Goal: Task Accomplishment & Management: Manage account settings

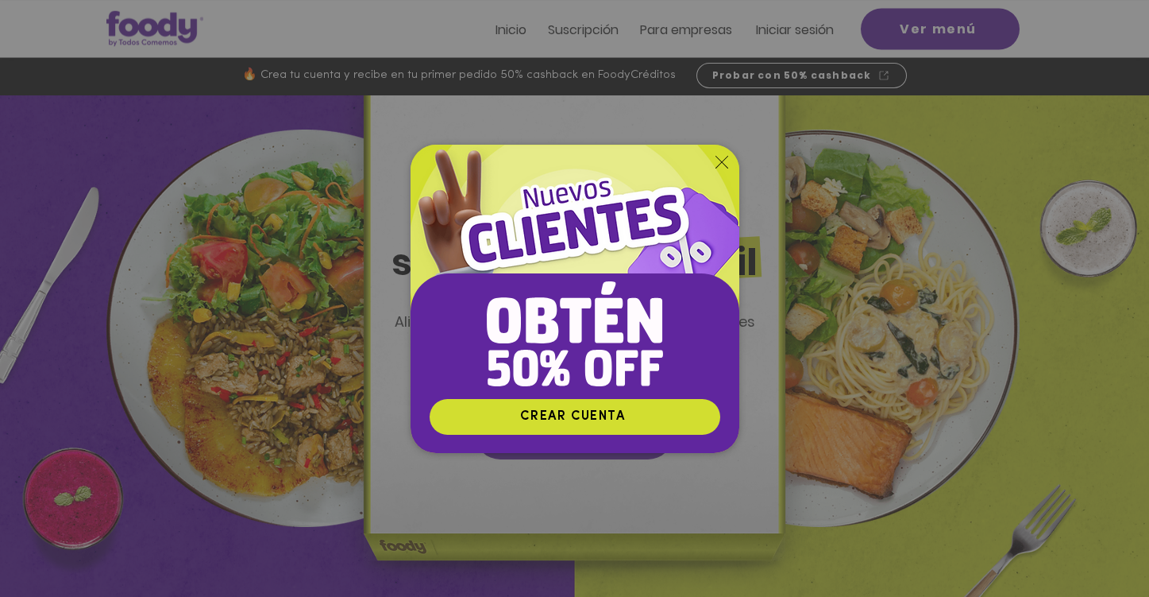
click at [726, 160] on icon "Volver al sitio" at bounding box center [722, 162] width 13 height 13
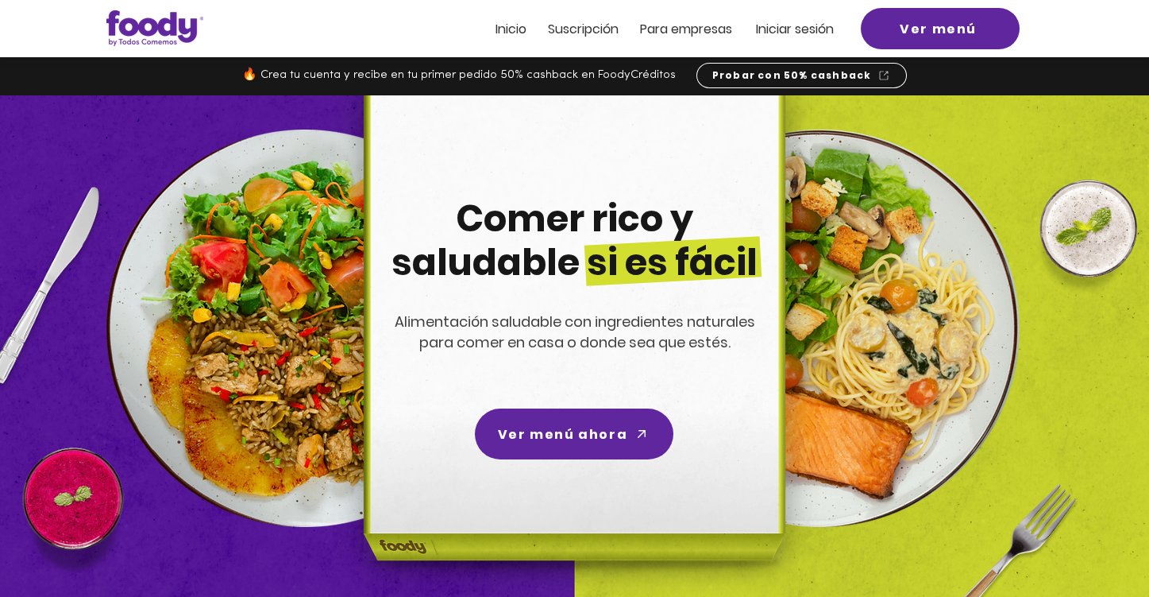
click at [798, 29] on span "Iniciar sesión" at bounding box center [795, 29] width 78 height 18
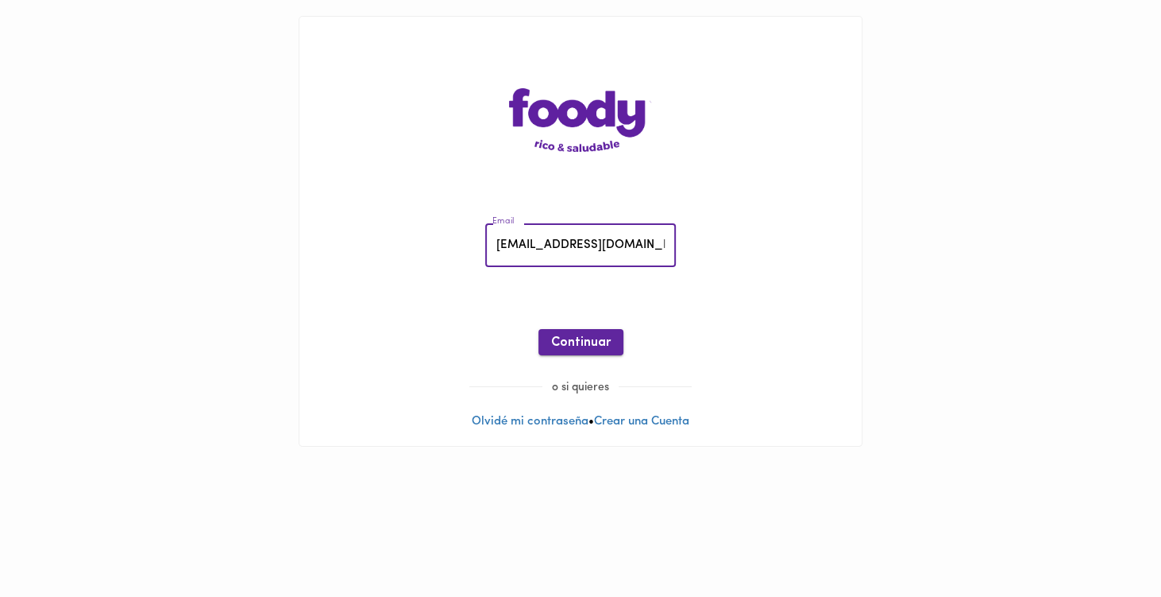
type input "[EMAIL_ADDRESS][DOMAIN_NAME]"
click at [582, 335] on span "Continuar" at bounding box center [581, 342] width 60 height 15
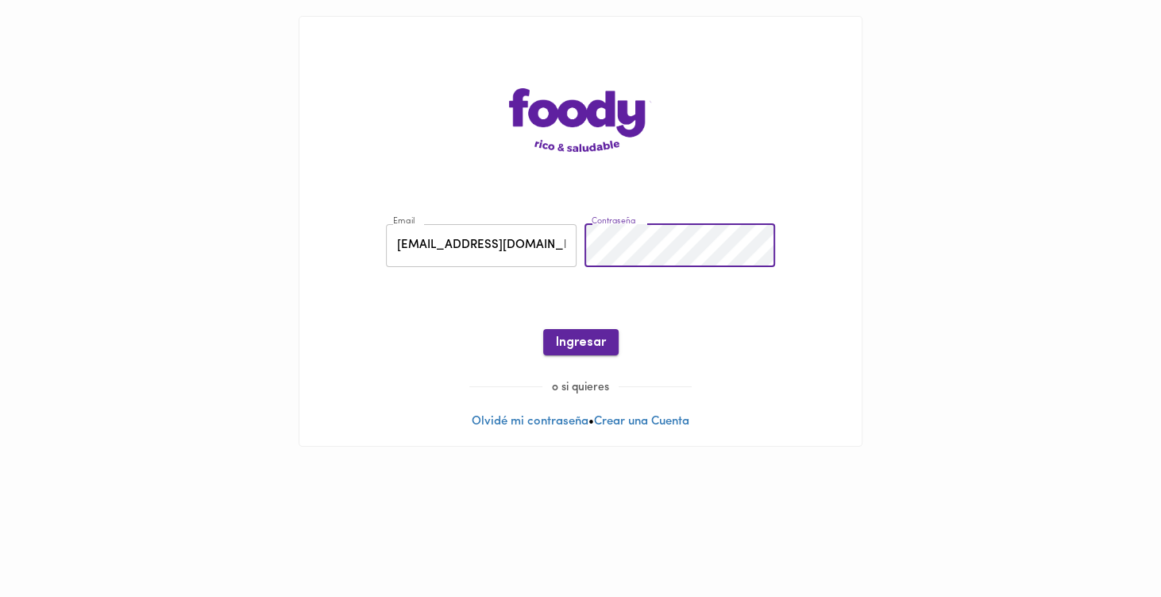
click at [588, 343] on span "Ingresar" at bounding box center [581, 342] width 50 height 15
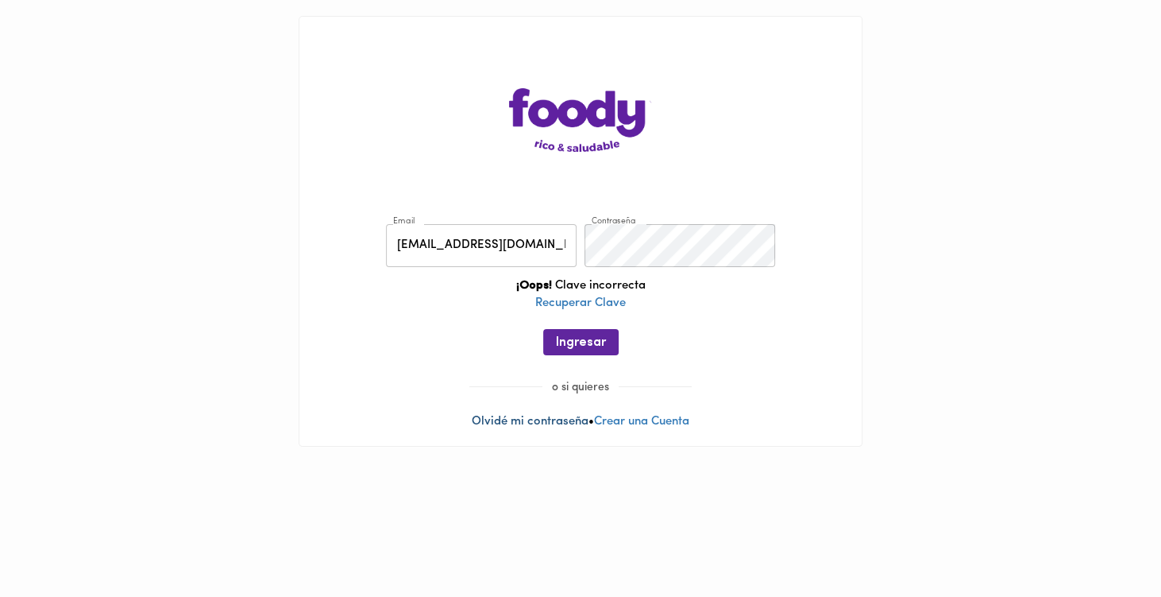
click at [549, 420] on link "Olvidé mi contraseña" at bounding box center [530, 421] width 117 height 12
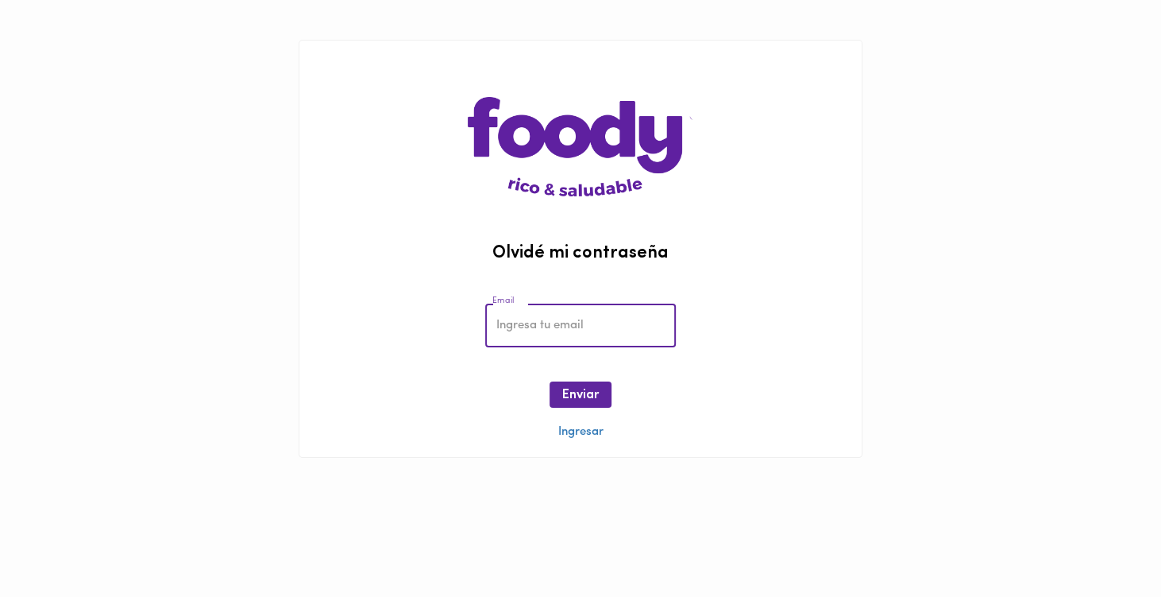
click at [580, 331] on input "email" at bounding box center [580, 325] width 191 height 44
type input "giljmauricio@gmail.com"
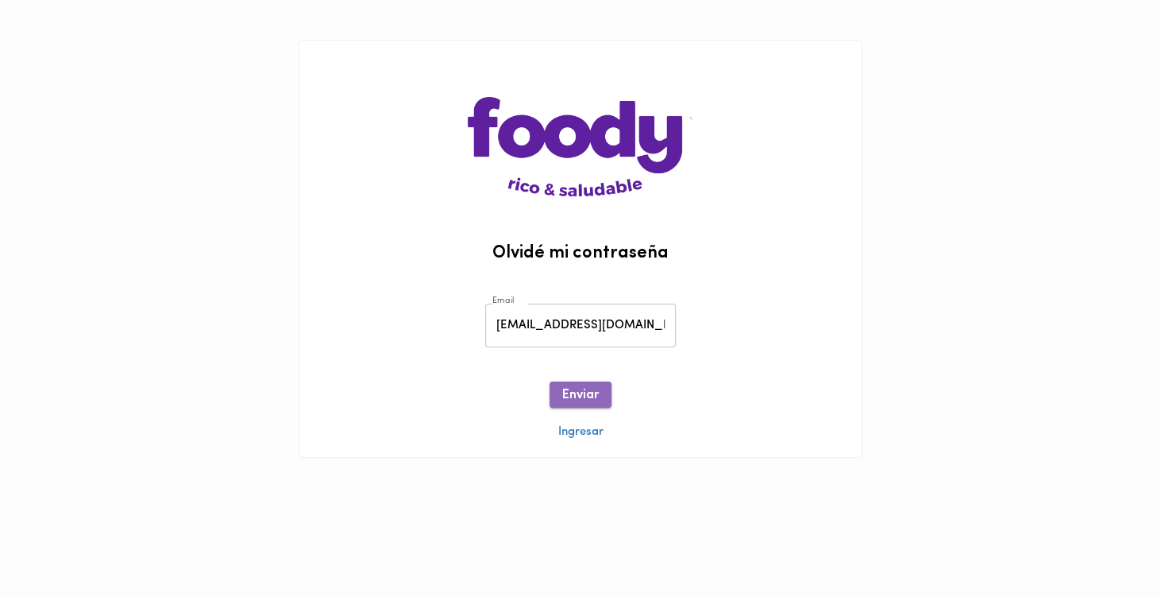
click at [603, 396] on button "Enviar" at bounding box center [581, 394] width 62 height 26
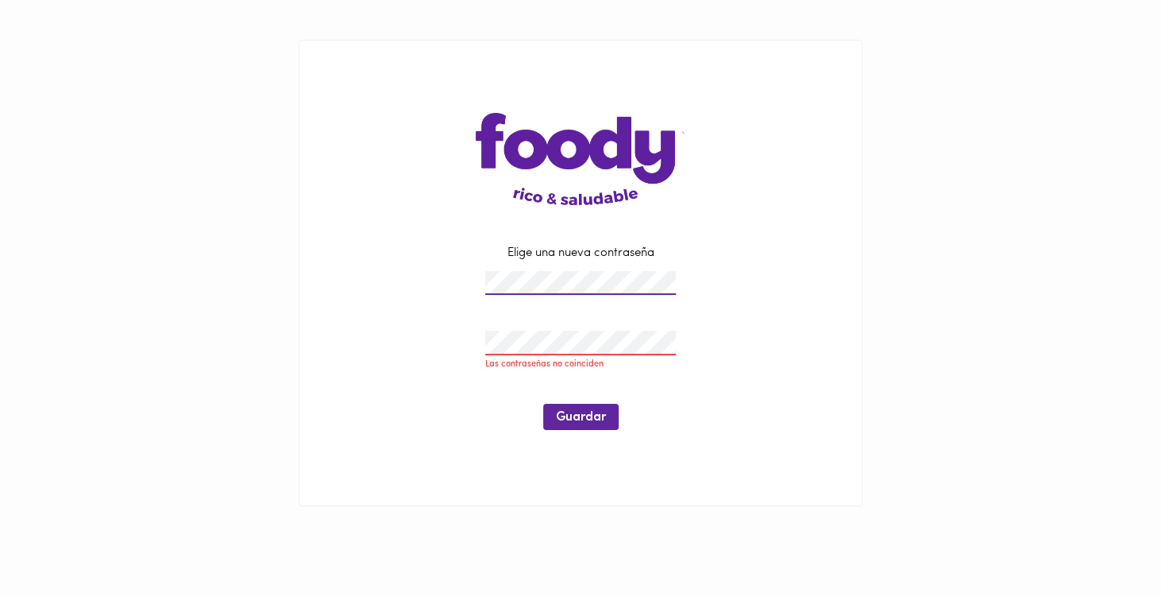
click at [434, 294] on div "Elige una nueva contraseña Las contraseñas no coinciden Guardar" at bounding box center [580, 345] width 443 height 201
click at [454, 333] on div "Elige una nueva contraseña Las contraseñas no coinciden Guardar" at bounding box center [580, 345] width 443 height 201
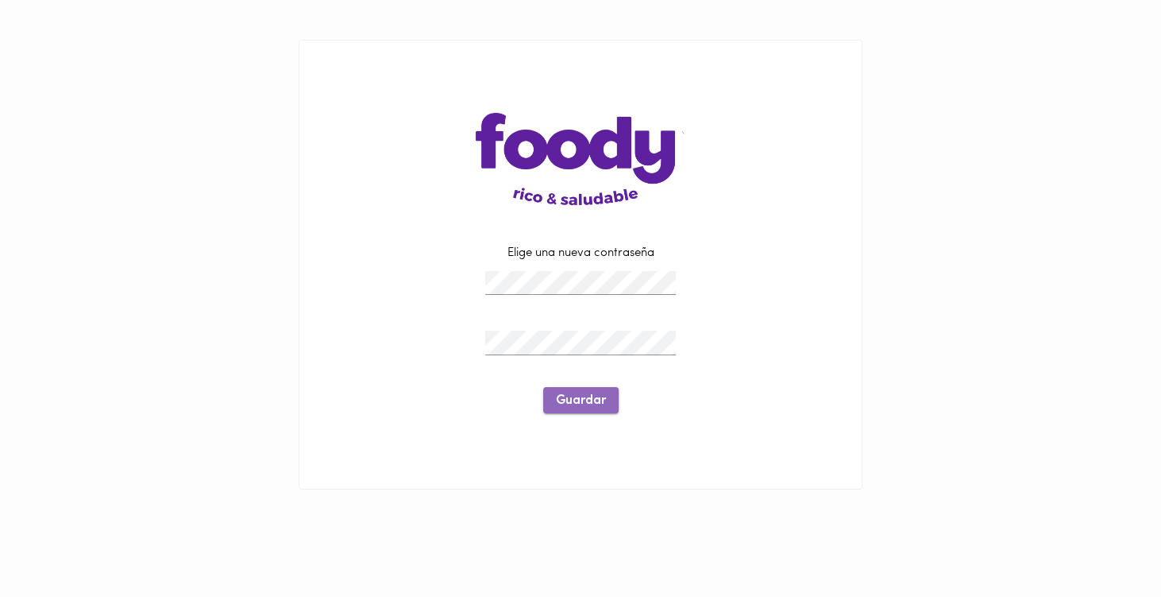
click at [580, 396] on span "Guardar" at bounding box center [581, 400] width 50 height 15
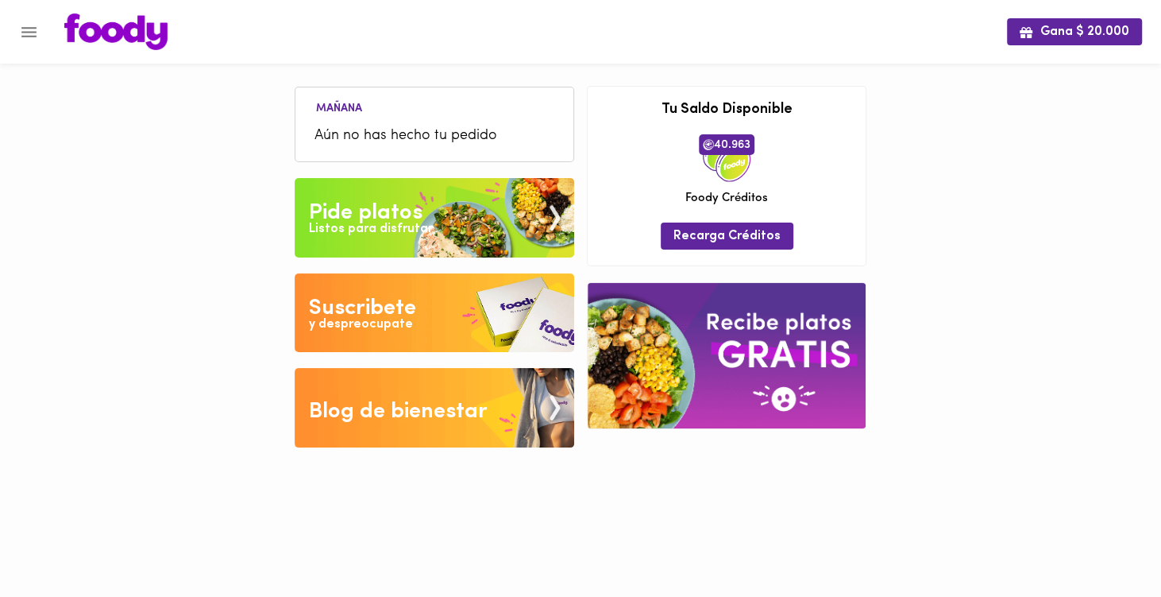
click at [485, 230] on img at bounding box center [435, 217] width 280 height 79
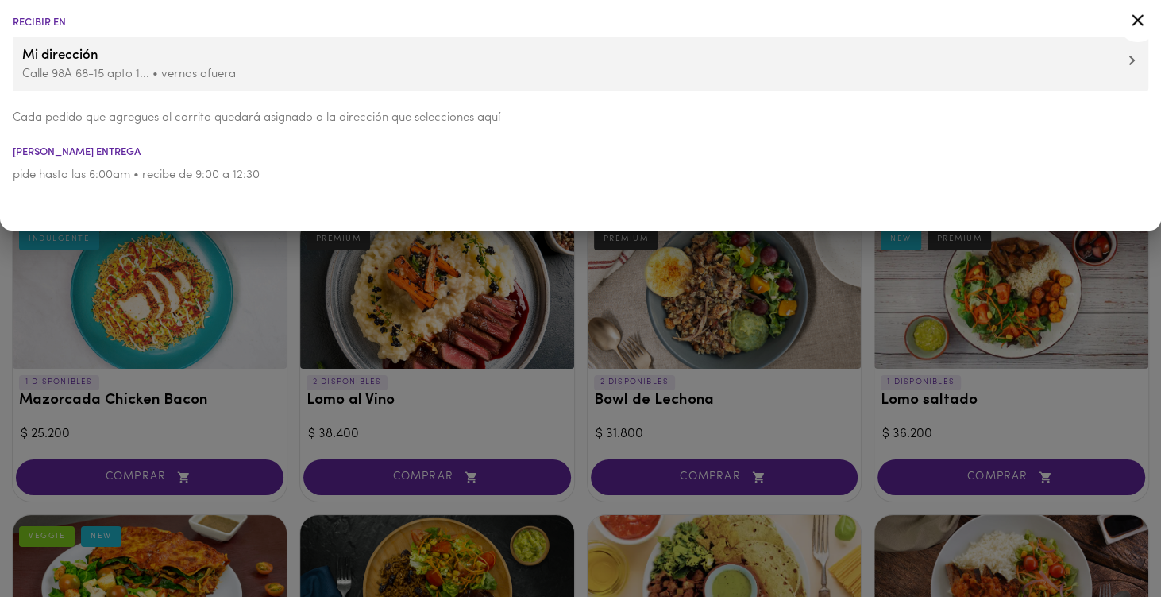
click at [1130, 62] on icon at bounding box center [1132, 60] width 7 height 11
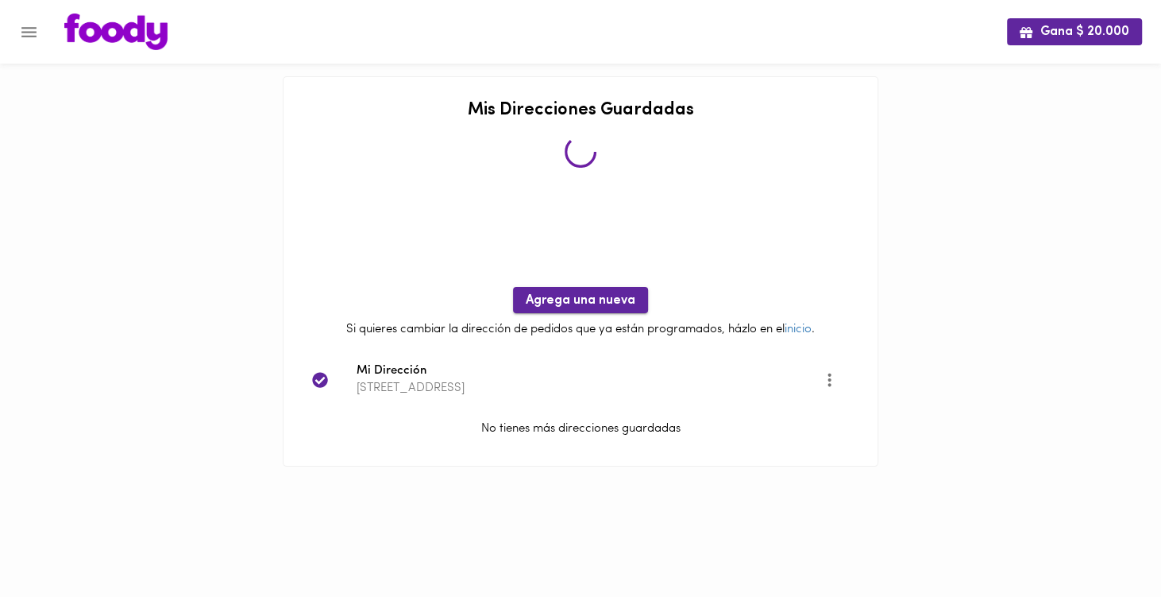
click at [556, 293] on span "Agrega una nueva" at bounding box center [581, 300] width 110 height 15
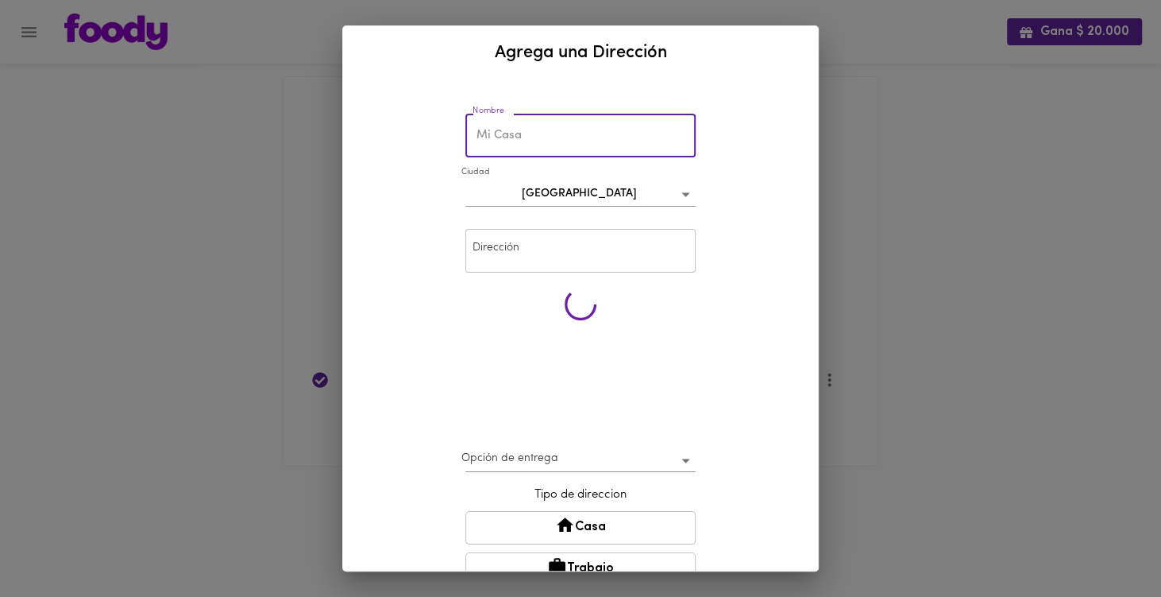
click at [593, 141] on input "text" at bounding box center [581, 136] width 230 height 44
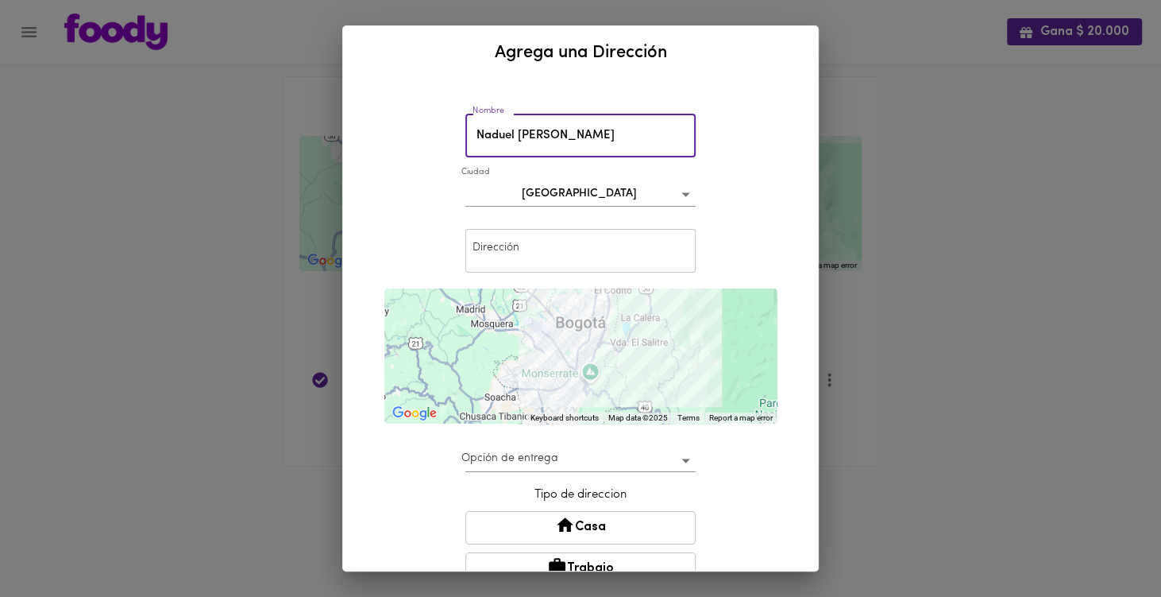
type input "Naduel [PERSON_NAME]"
click at [591, 247] on input "text" at bounding box center [581, 251] width 230 height 44
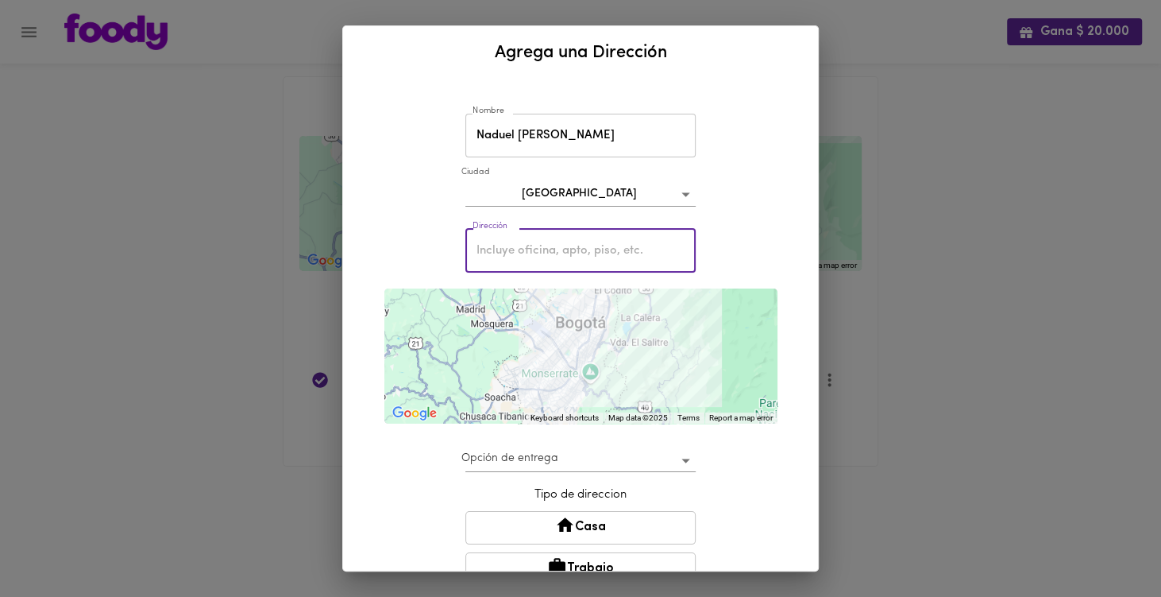
paste input "Carrera 96#64g-21"
type input "Carrera 96 # 64G-21"
click at [683, 456] on body "Gana $ 20.000 Mis Direcciones Guardadas ← Move left → Move right ↑ Move up ↓ Mo…" at bounding box center [580, 253] width 1161 height 506
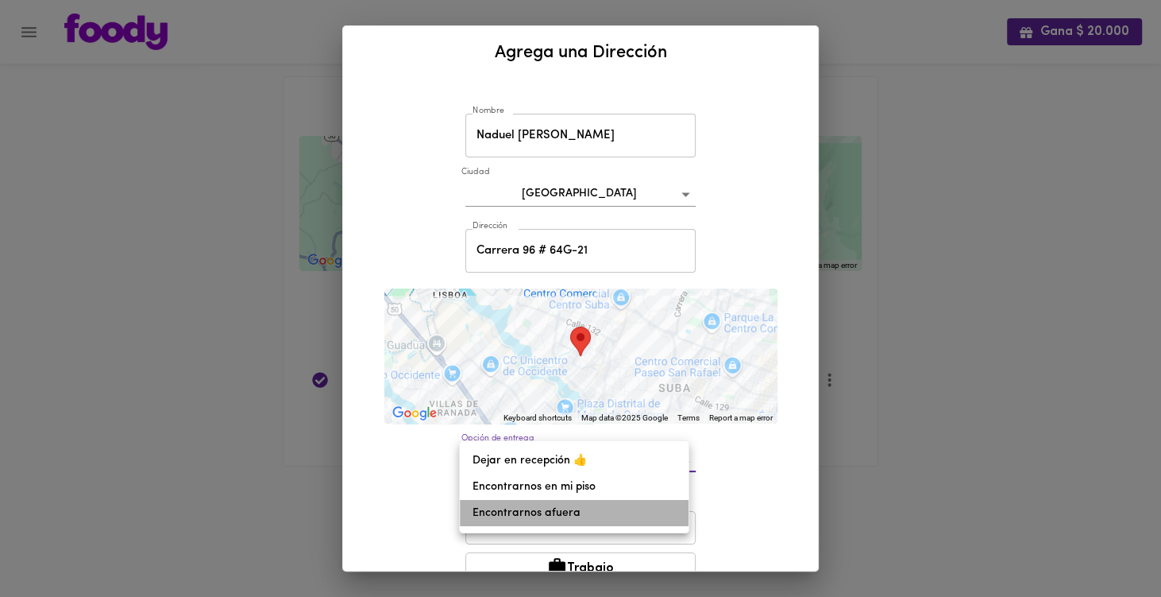
click at [610, 512] on li "Encontrarnos afuera" at bounding box center [574, 513] width 229 height 26
type input "meet-outside"
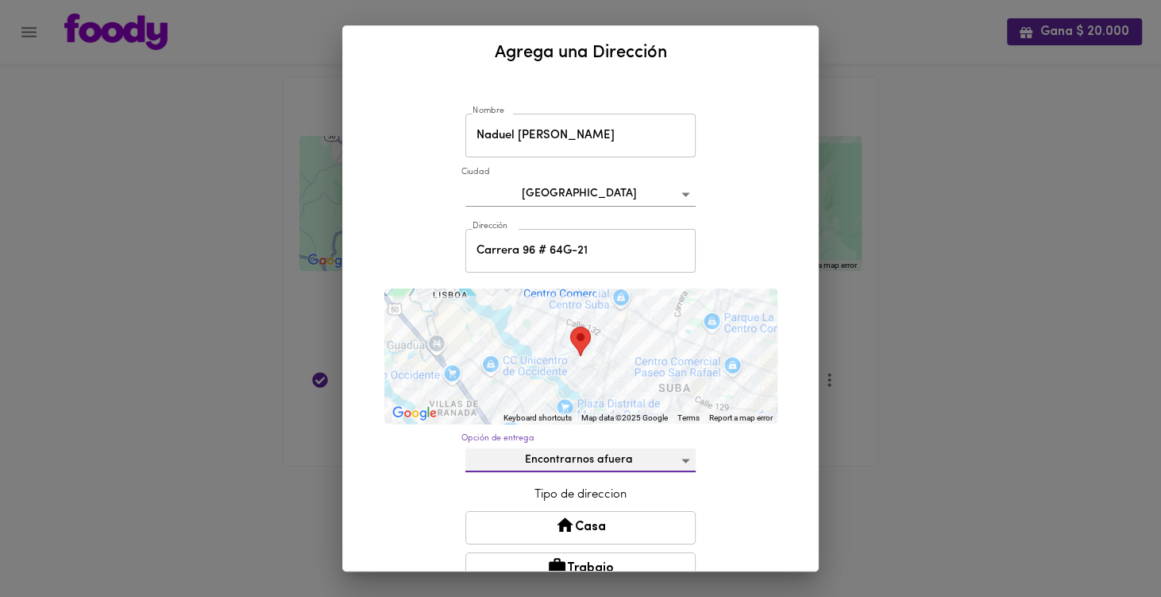
scroll to position [79, 0]
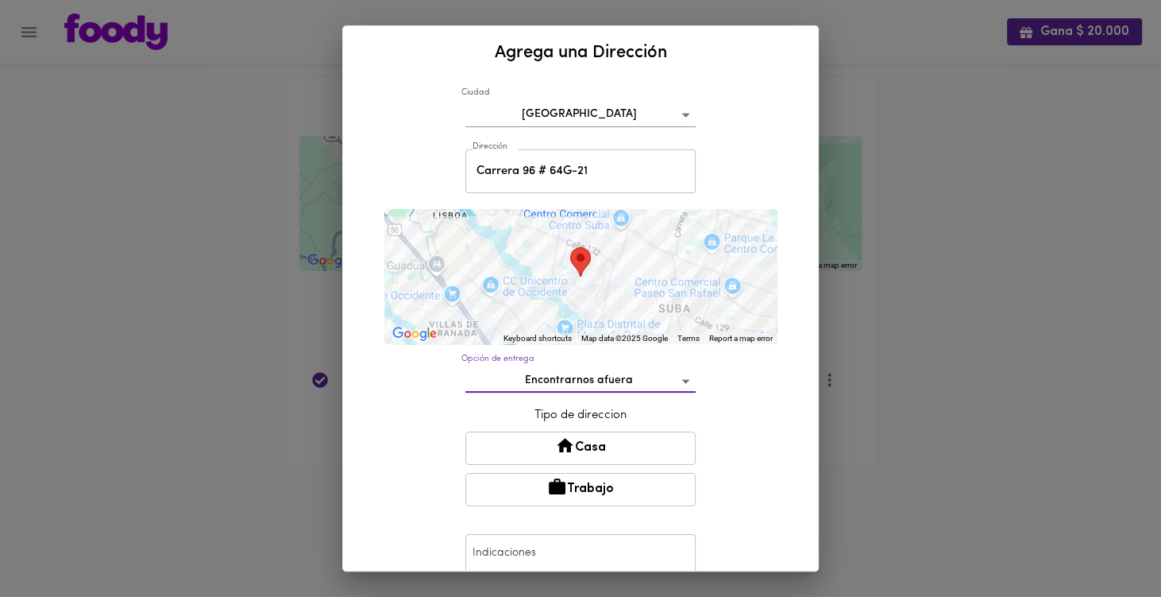
click at [655, 449] on button "Casa" at bounding box center [581, 447] width 230 height 33
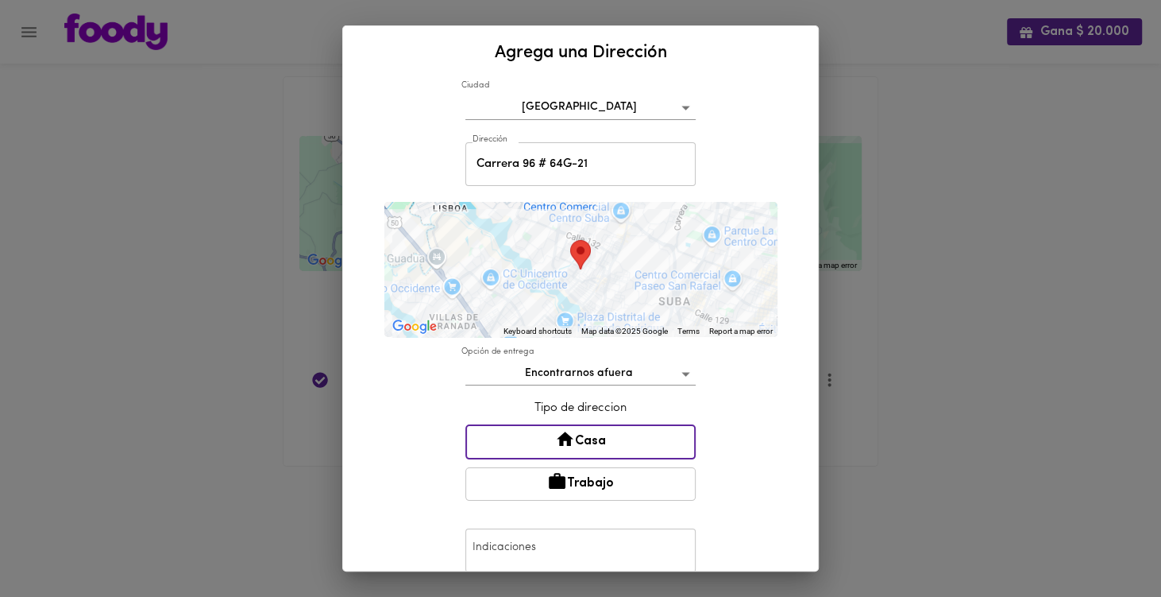
scroll to position [0, 0]
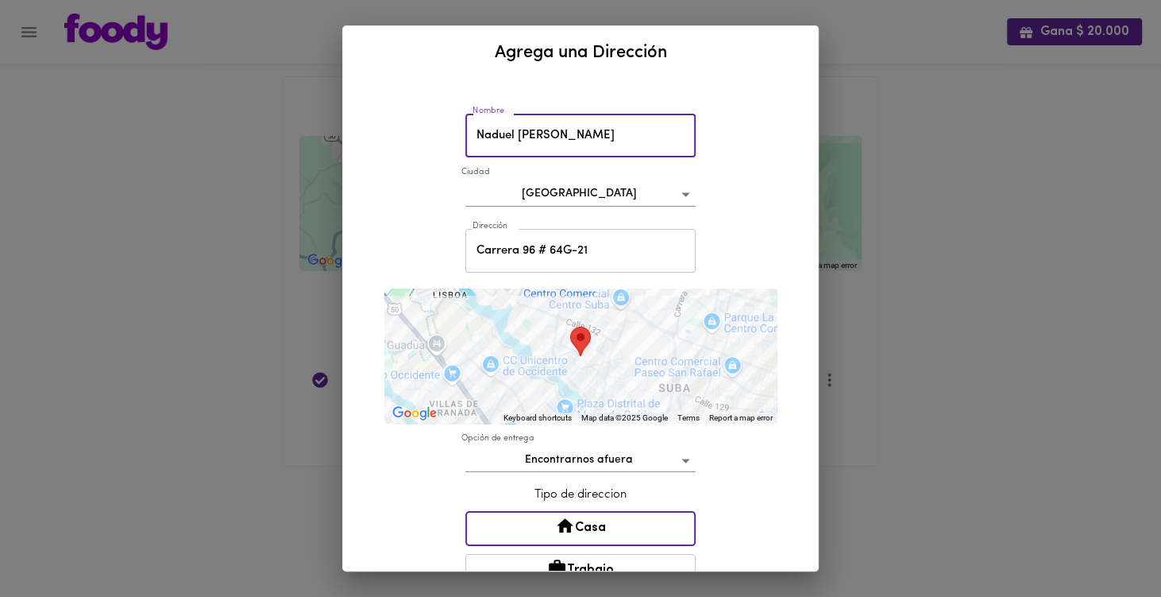
drag, startPoint x: 558, startPoint y: 133, endPoint x: 455, endPoint y: 148, distance: 103.6
click at [462, 148] on div "Nombre Naduel [PERSON_NAME] Nombre" at bounding box center [581, 136] width 238 height 52
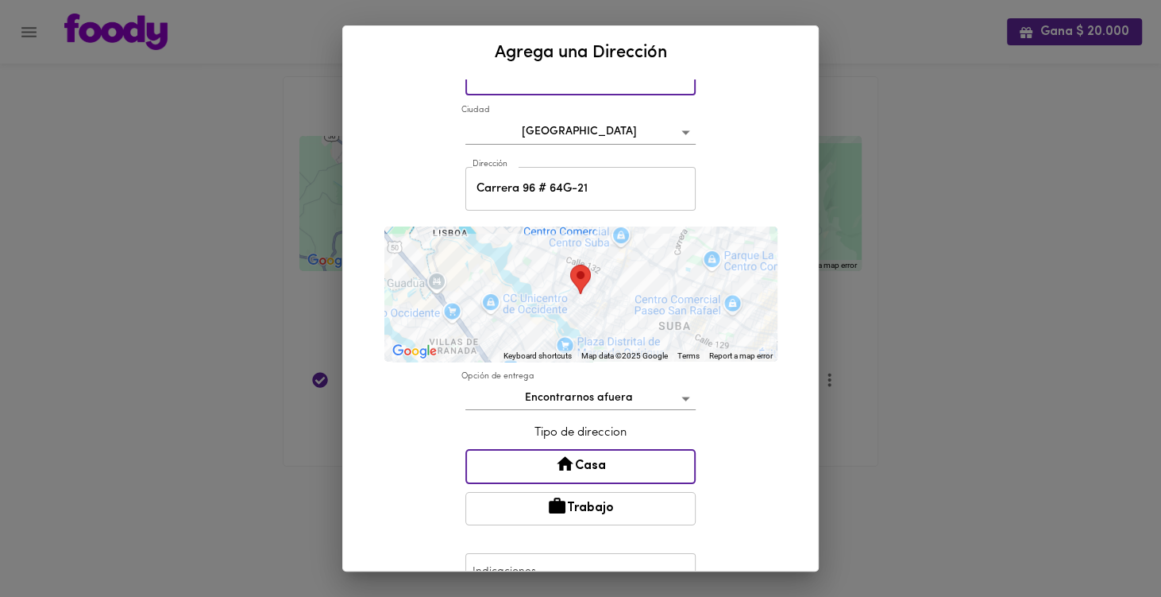
scroll to position [180, 0]
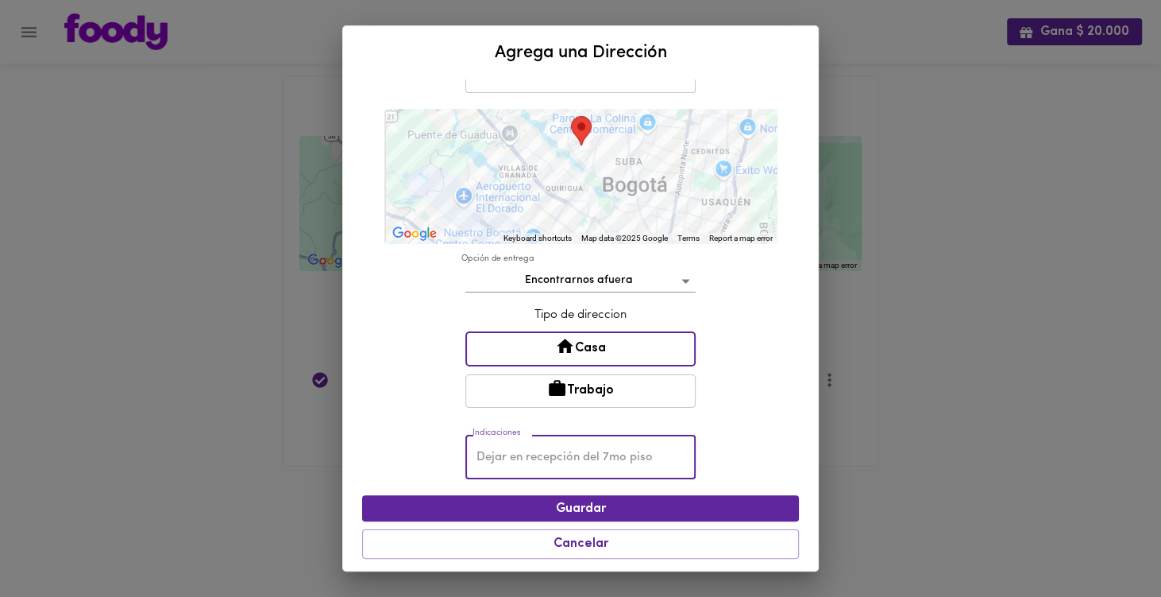
click at [654, 446] on input "text" at bounding box center [581, 457] width 230 height 44
type input "Entregar a Naduel [PERSON_NAME]"
click at [667, 501] on span "Guardar" at bounding box center [580, 508] width 411 height 15
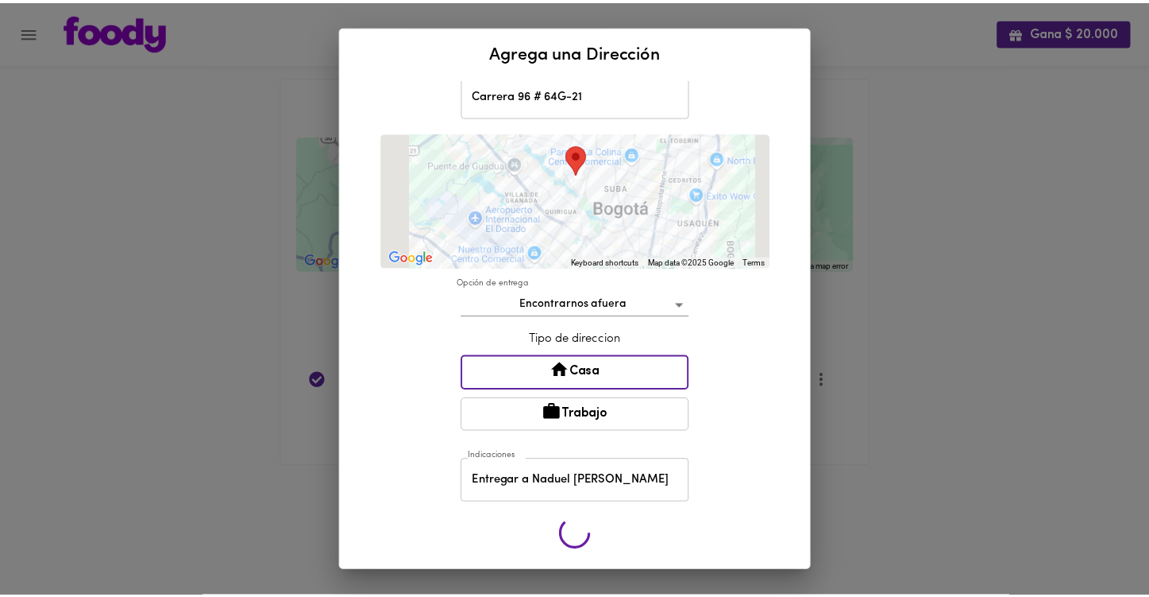
scroll to position [153, 0]
